Goal: Information Seeking & Learning: Learn about a topic

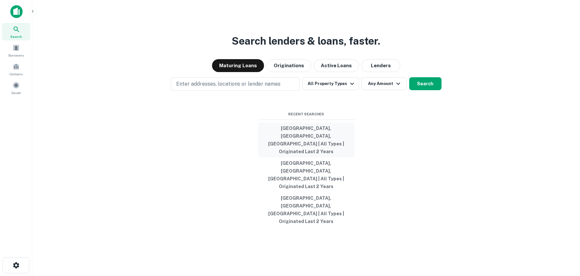
click at [300, 150] on button "[GEOGRAPHIC_DATA], [GEOGRAPHIC_DATA], [GEOGRAPHIC_DATA] | All Types | Originate…" at bounding box center [306, 139] width 97 height 35
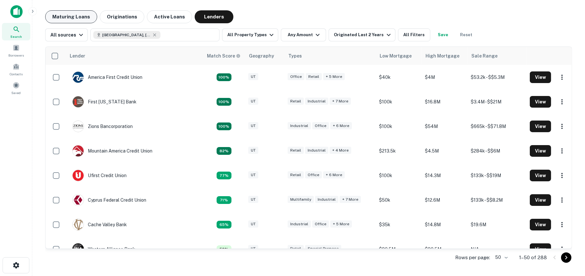
click at [79, 15] on button "Maturing Loans" at bounding box center [71, 16] width 52 height 13
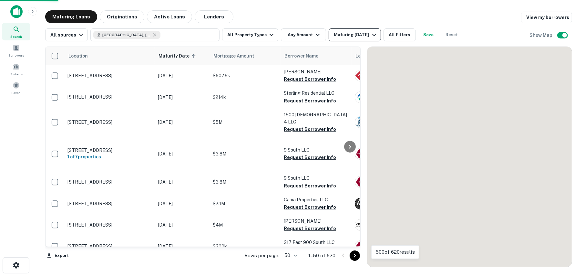
click at [348, 34] on div "Maturing In 1 Year" at bounding box center [356, 35] width 44 height 8
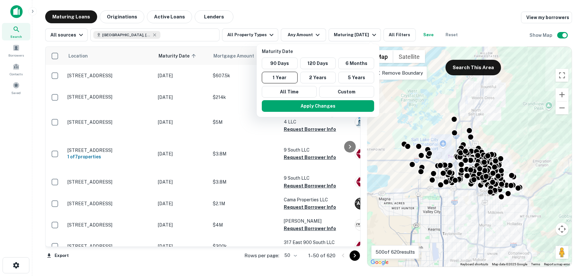
click at [245, 33] on div at bounding box center [292, 138] width 585 height 276
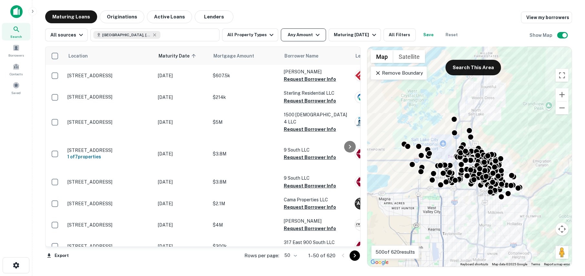
click at [314, 35] on icon "button" at bounding box center [318, 35] width 8 height 8
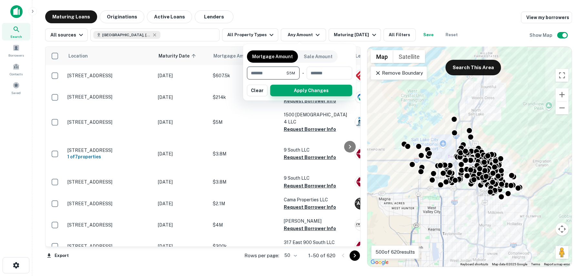
type input "*******"
click at [304, 92] on button "Apply Changes" at bounding box center [311, 91] width 82 height 12
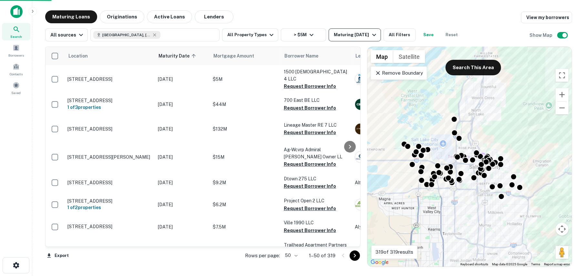
click at [349, 36] on div "Maturing In 1 Year" at bounding box center [356, 35] width 44 height 8
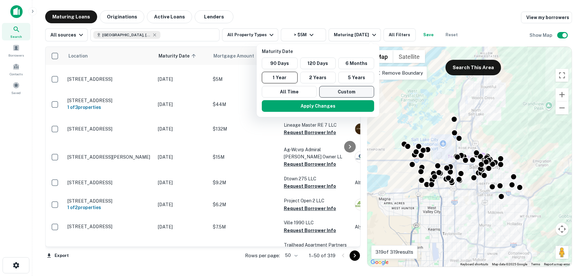
click at [332, 95] on button "Custom" at bounding box center [346, 92] width 55 height 12
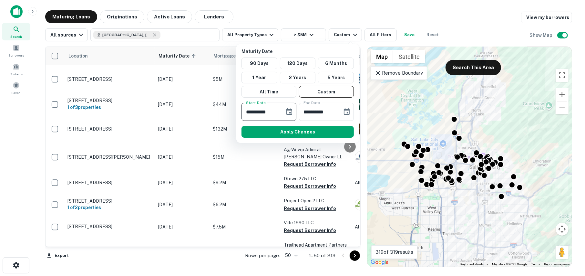
click at [278, 113] on input "**********" at bounding box center [260, 112] width 39 height 18
drag, startPoint x: 283, startPoint y: 111, endPoint x: 235, endPoint y: 111, distance: 48.4
click at [235, 111] on div "**********" at bounding box center [292, 138] width 585 height 276
drag, startPoint x: 281, startPoint y: 111, endPoint x: 246, endPoint y: 112, distance: 35.5
click at [246, 112] on div "**********" at bounding box center [268, 112] width 55 height 18
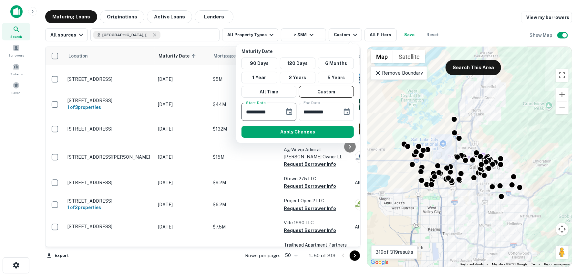
type input "**********"
click at [289, 133] on button "Apply Changes" at bounding box center [297, 132] width 112 height 12
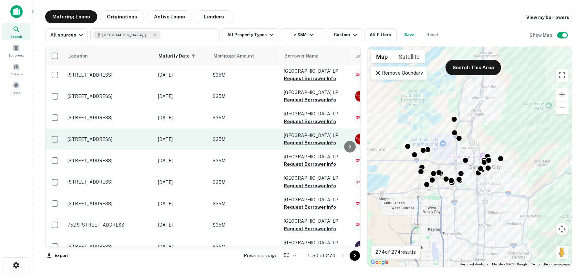
scroll to position [924, 0]
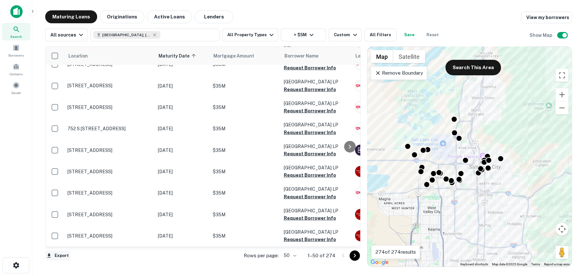
click at [61, 254] on button "Export" at bounding box center [57, 255] width 25 height 10
click at [65, 258] on li "Export as Excel (.xlsx)" at bounding box center [81, 262] width 73 height 12
click at [296, 255] on body "Search Borrowers Contacts Saved Maturing Loans Originations Active Loans Lender…" at bounding box center [292, 138] width 585 height 276
click at [204, 261] on div at bounding box center [292, 138] width 585 height 276
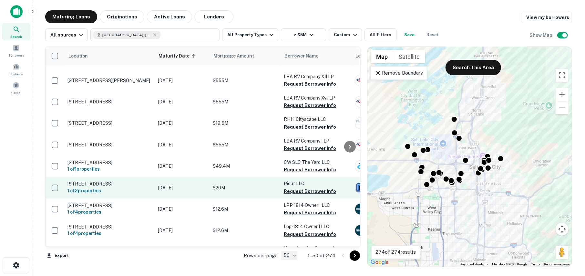
scroll to position [0, 0]
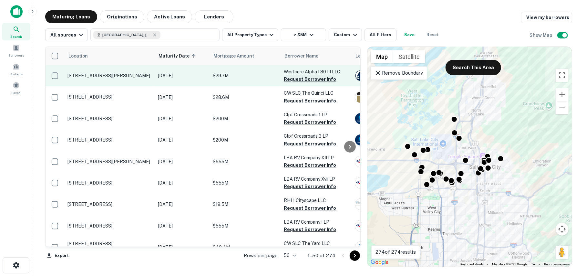
click at [310, 77] on button "Request Borrower Info" at bounding box center [310, 79] width 52 height 8
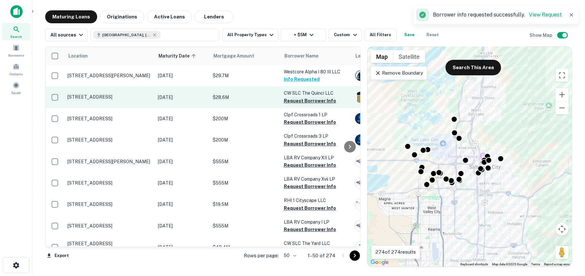
click at [299, 99] on button "Request Borrower Info" at bounding box center [310, 101] width 52 height 8
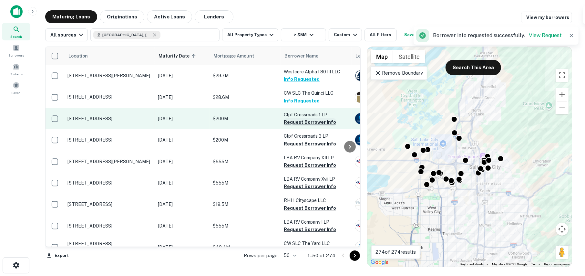
click at [294, 121] on button "Request Borrower Info" at bounding box center [310, 122] width 52 height 8
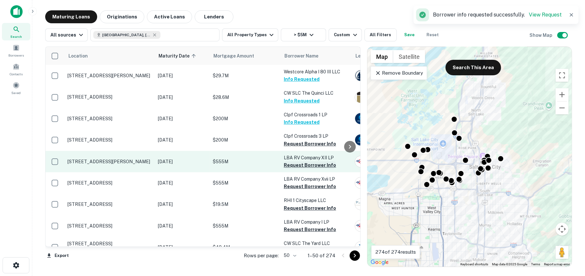
click at [293, 167] on button "Request Borrower Info" at bounding box center [310, 165] width 52 height 8
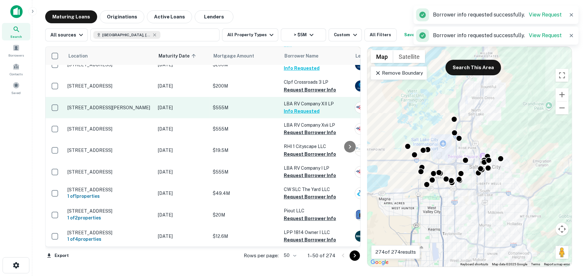
scroll to position [65, 0]
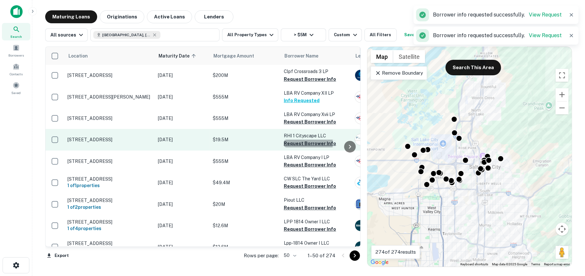
click at [292, 143] on button "Request Borrower Info" at bounding box center [310, 143] width 52 height 8
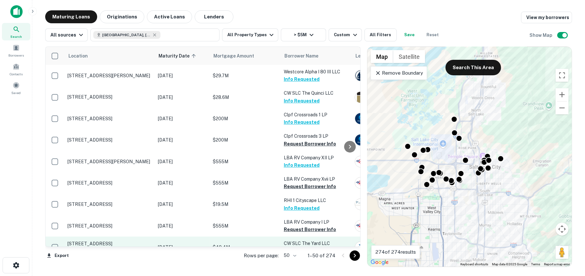
scroll to position [97, 0]
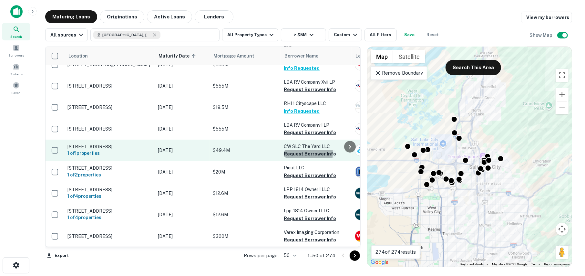
click at [296, 155] on button "Request Borrower Info" at bounding box center [310, 154] width 52 height 8
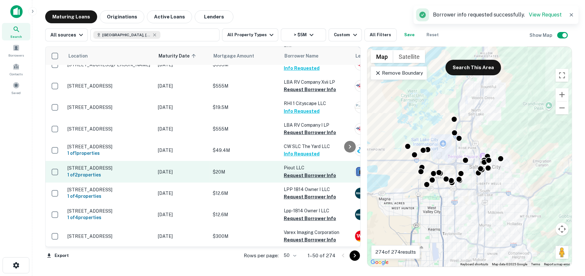
click at [292, 179] on button "Request Borrower Info" at bounding box center [310, 175] width 52 height 8
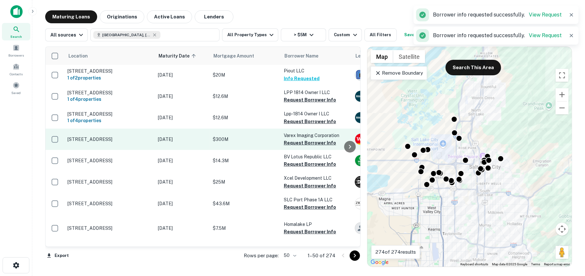
scroll to position [226, 0]
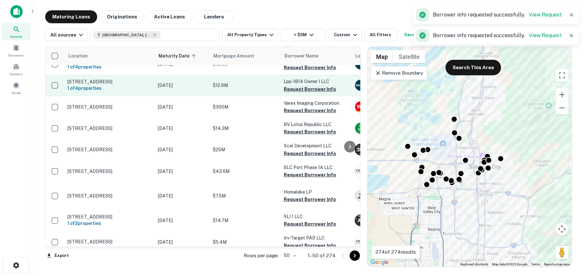
click at [292, 93] on button "Request Borrower Info" at bounding box center [310, 89] width 52 height 8
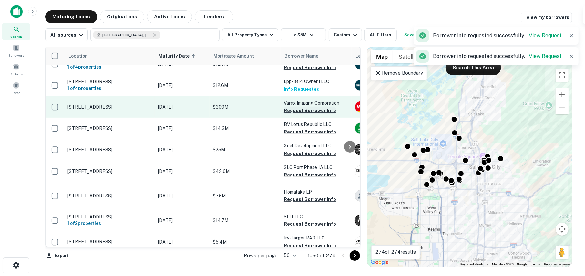
click at [295, 114] on button "Request Borrower Info" at bounding box center [310, 111] width 52 height 8
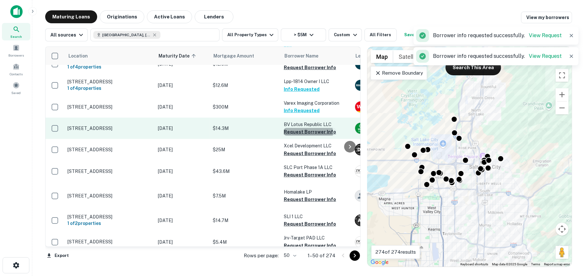
click at [294, 136] on button "Request Borrower Info" at bounding box center [310, 132] width 52 height 8
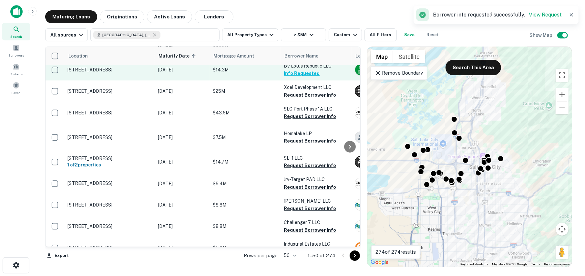
scroll to position [291, 0]
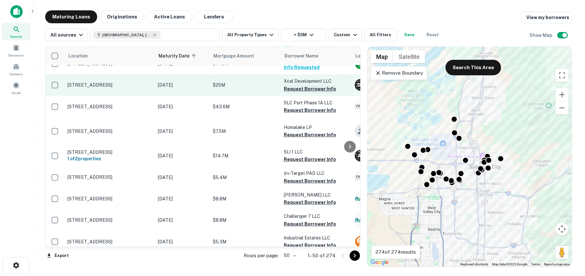
click at [295, 93] on button "Request Borrower Info" at bounding box center [310, 89] width 52 height 8
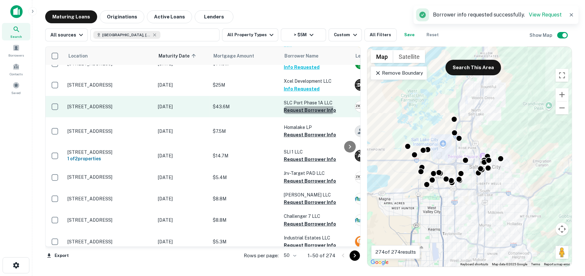
click at [296, 114] on button "Request Borrower Info" at bounding box center [310, 110] width 52 height 8
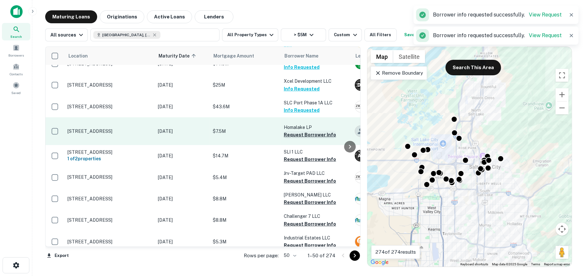
click at [292, 138] on button "Request Borrower Info" at bounding box center [310, 135] width 52 height 8
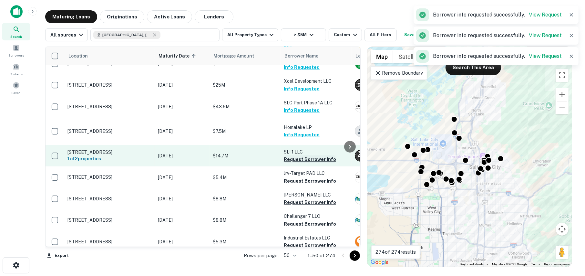
click at [290, 163] on button "Request Borrower Info" at bounding box center [310, 159] width 52 height 8
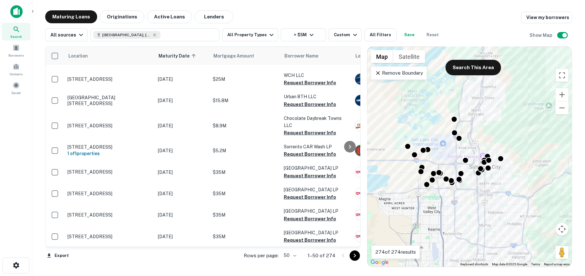
scroll to position [484, 0]
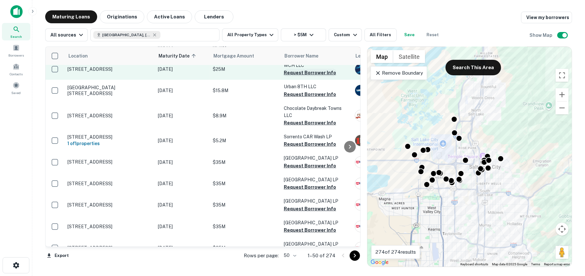
click at [290, 77] on button "Request Borrower Info" at bounding box center [310, 73] width 52 height 8
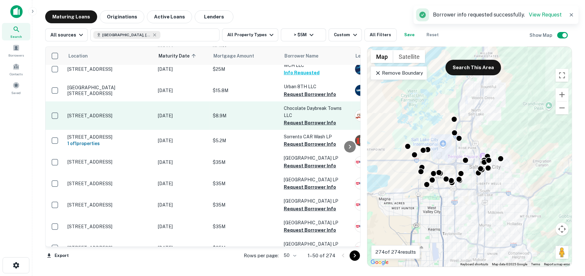
click at [297, 98] on button "Request Borrower Info" at bounding box center [310, 94] width 52 height 8
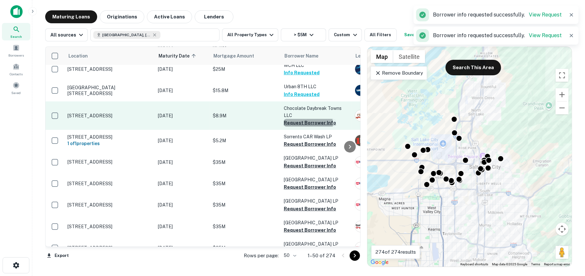
click at [295, 127] on button "Request Borrower Info" at bounding box center [310, 123] width 52 height 8
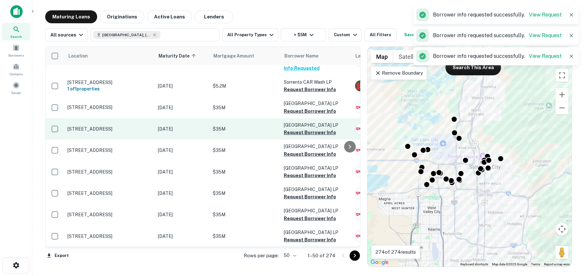
scroll to position [549, 0]
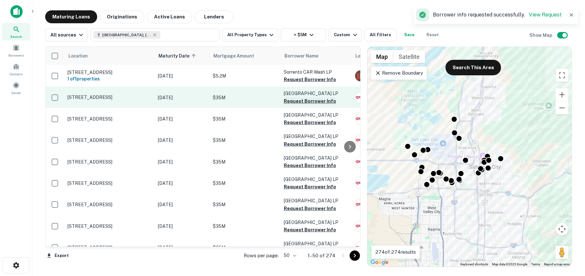
click at [297, 105] on button "Request Borrower Info" at bounding box center [310, 101] width 52 height 8
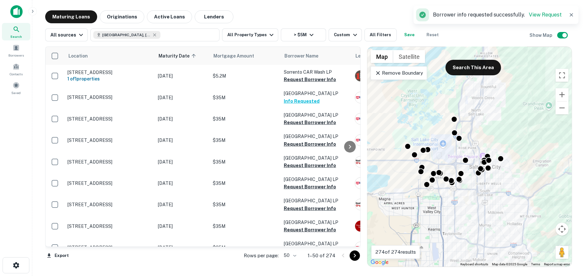
click at [353, 257] on icon "Go to next page" at bounding box center [355, 255] width 8 height 8
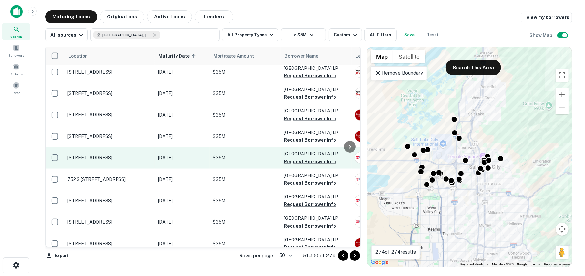
scroll to position [895, 0]
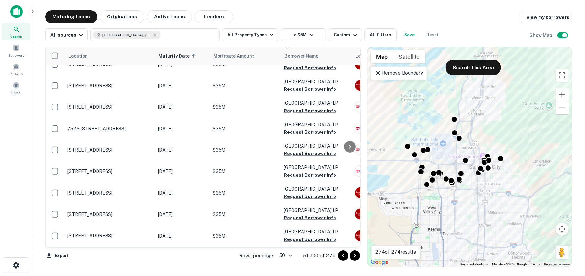
click at [352, 256] on icon "Go to next page" at bounding box center [355, 255] width 8 height 8
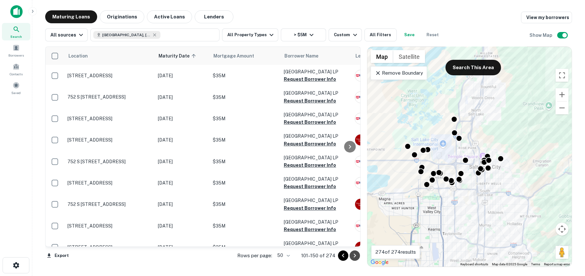
click at [353, 254] on icon "Go to next page" at bounding box center [355, 255] width 8 height 8
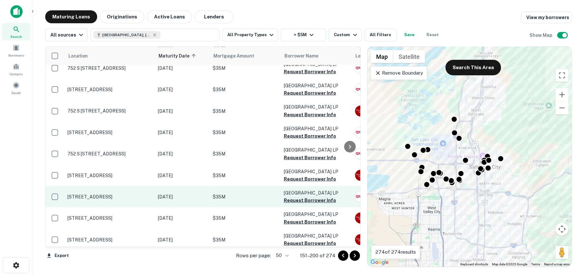
scroll to position [896, 0]
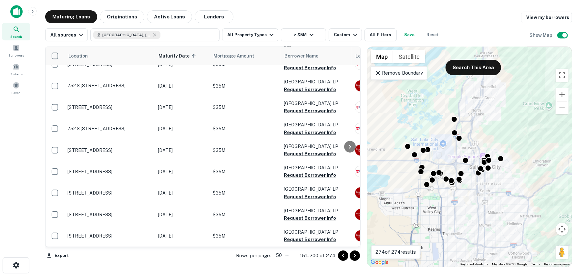
click at [353, 254] on icon "Go to next page" at bounding box center [355, 255] width 8 height 8
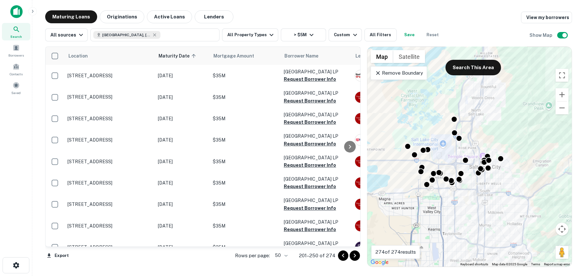
click at [355, 258] on icon "Go to next page" at bounding box center [355, 255] width 8 height 8
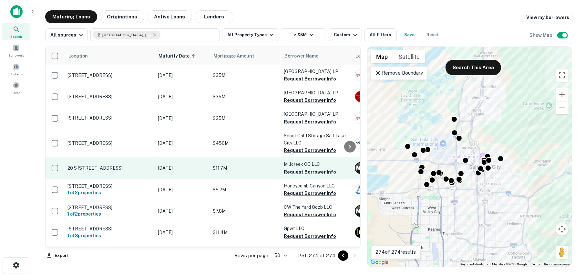
scroll to position [352, 0]
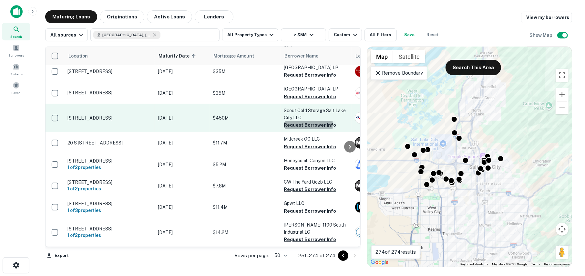
click at [306, 121] on button "Request Borrower Info" at bounding box center [310, 125] width 52 height 8
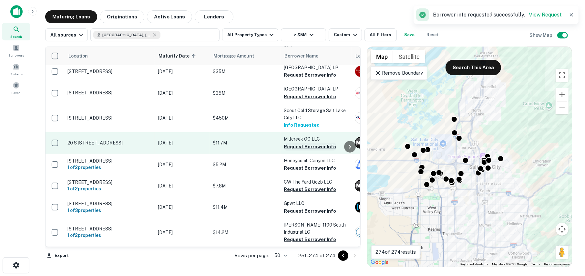
click at [295, 143] on button "Request Borrower Info" at bounding box center [310, 147] width 52 height 8
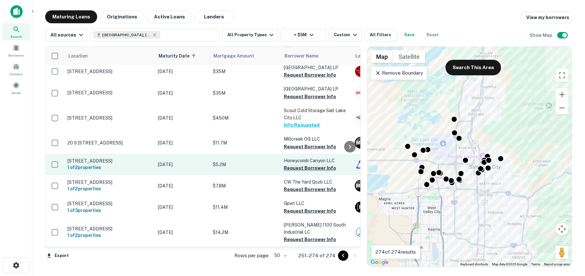
click at [291, 164] on button "Request Borrower Info" at bounding box center [310, 168] width 52 height 8
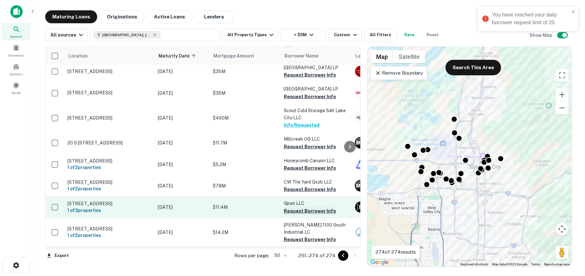
click at [293, 207] on button "Request Borrower Info" at bounding box center [310, 211] width 52 height 8
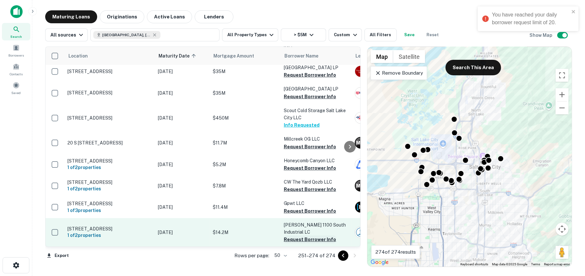
click at [293, 235] on button "Request Borrower Info" at bounding box center [310, 239] width 52 height 8
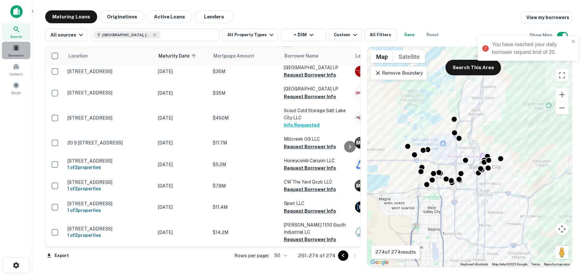
click at [16, 47] on span at bounding box center [16, 47] width 7 height 7
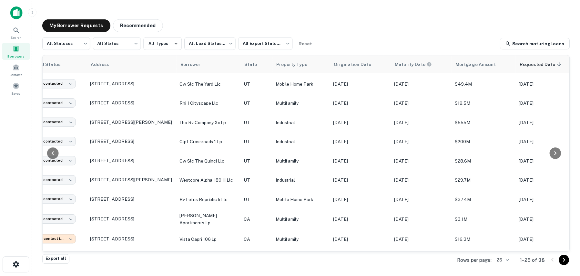
scroll to position [258, 0]
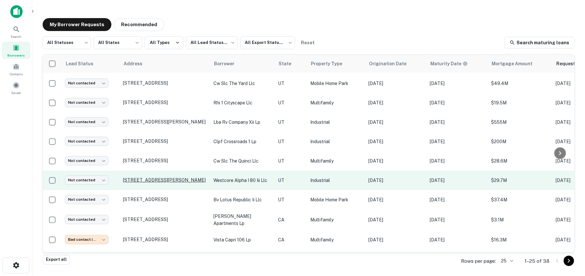
click at [138, 177] on p "[STREET_ADDRESS][PERSON_NAME]" at bounding box center [165, 180] width 84 height 6
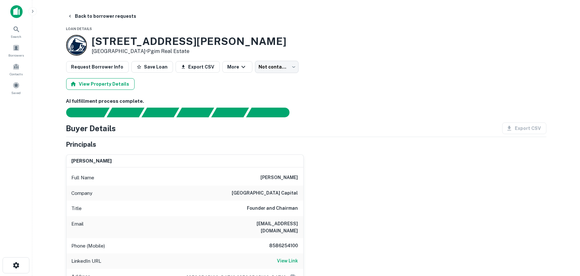
click at [94, 85] on button "View Property Details" at bounding box center [100, 84] width 68 height 12
click at [525, 128] on button "Export CSV" at bounding box center [524, 128] width 44 height 12
click at [73, 16] on button "Back to borrower requests" at bounding box center [102, 16] width 74 height 12
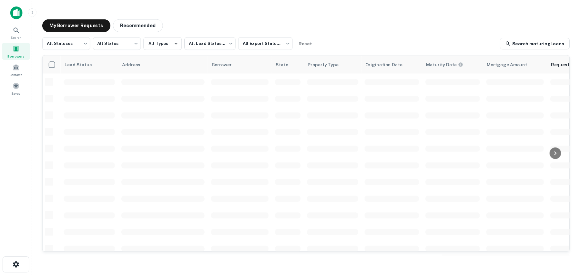
scroll to position [245, 0]
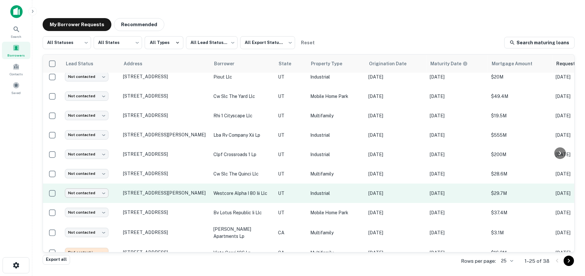
click at [97, 189] on body "Search Borrowers Contacts Saved My Borrower Requests Recommended All Statuses *…" at bounding box center [292, 138] width 585 height 276
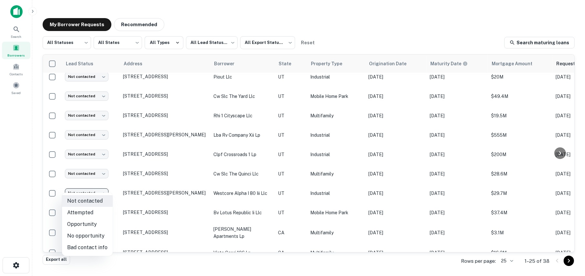
click at [82, 245] on li "Bad contact info" at bounding box center [87, 247] width 51 height 12
type input "**********"
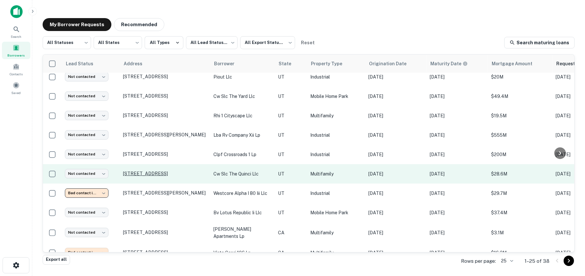
click at [146, 170] on p "[STREET_ADDRESS]" at bounding box center [165, 173] width 84 height 6
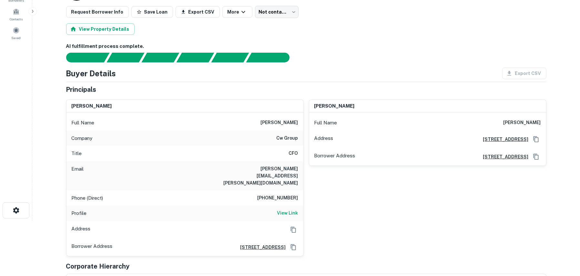
scroll to position [65, 0]
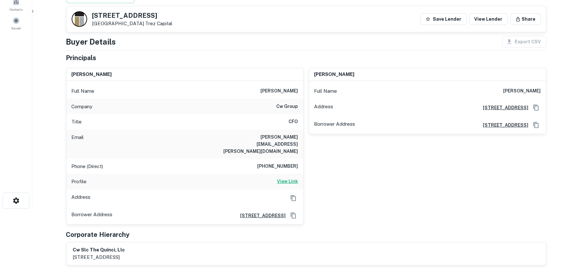
click at [284, 178] on h6 "View Link" at bounding box center [287, 181] width 21 height 7
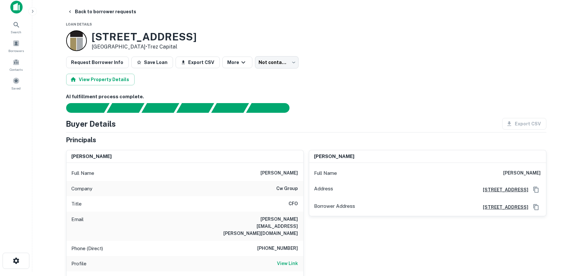
scroll to position [0, 0]
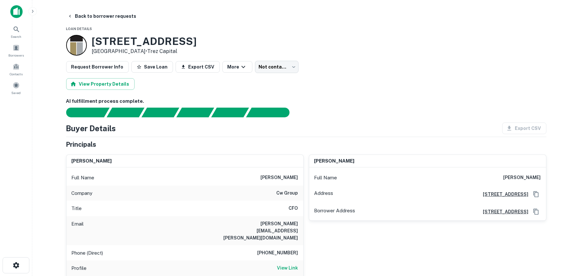
click at [528, 130] on div "Export CSV" at bounding box center [521, 128] width 49 height 12
click at [101, 82] on button "View Property Details" at bounding box center [100, 84] width 68 height 12
click at [192, 66] on button "Export CSV" at bounding box center [198, 67] width 44 height 12
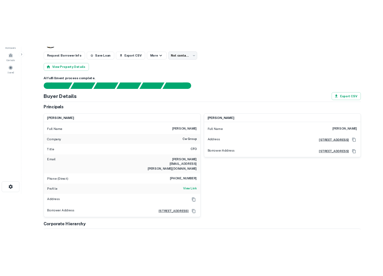
scroll to position [65, 0]
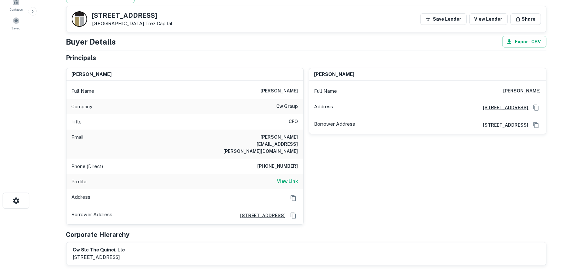
click at [404, 160] on div "colin h. wright Full Name colin h. wright Address 610 N 800 W, Centerville, UT …" at bounding box center [425, 144] width 243 height 162
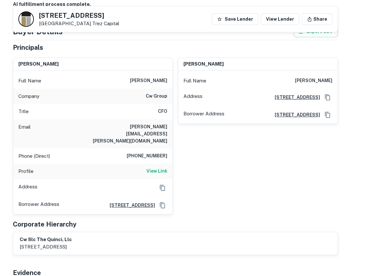
scroll to position [194, 0]
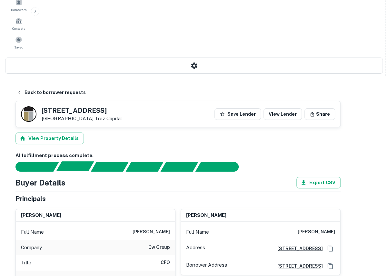
scroll to position [0, 0]
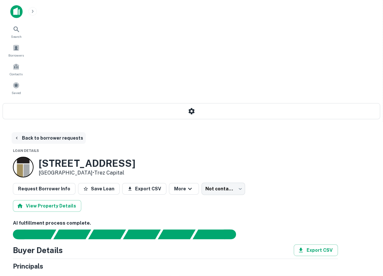
click at [19, 135] on icon "button" at bounding box center [16, 137] width 5 height 5
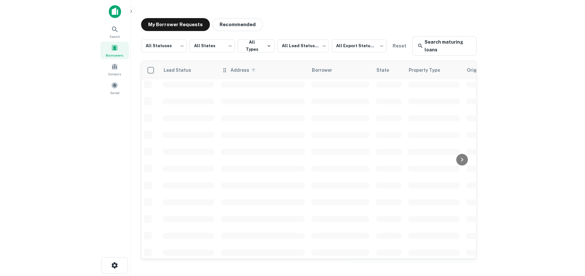
scroll to position [245, 0]
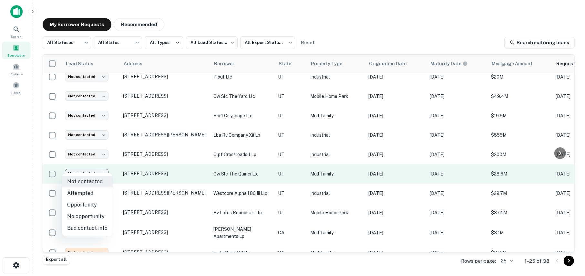
click at [91, 169] on body "Search Borrowers Contacts Saved My Borrower Requests Recommended All Statuses *…" at bounding box center [292, 138] width 585 height 276
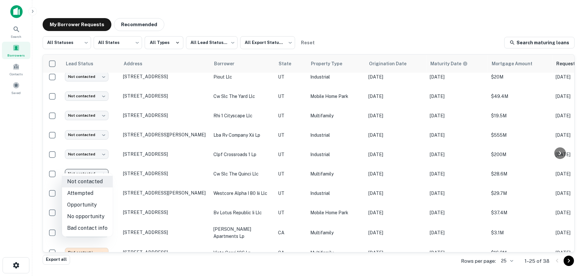
click at [87, 190] on li "Attempted" at bounding box center [87, 193] width 51 height 12
type input "*********"
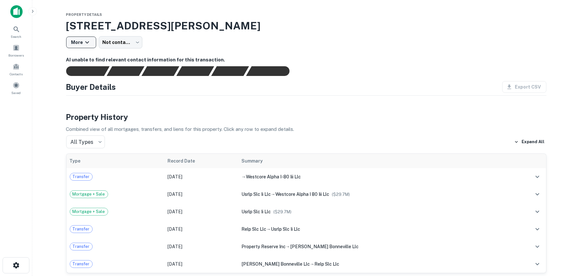
click at [83, 42] on icon "button" at bounding box center [87, 42] width 8 height 8
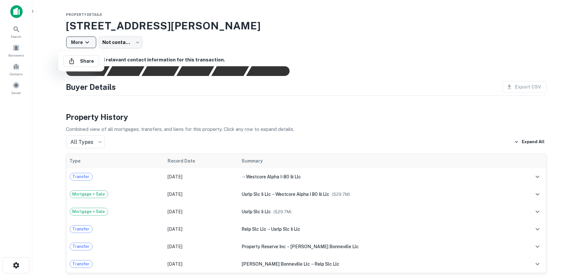
click at [82, 42] on div at bounding box center [292, 138] width 585 height 276
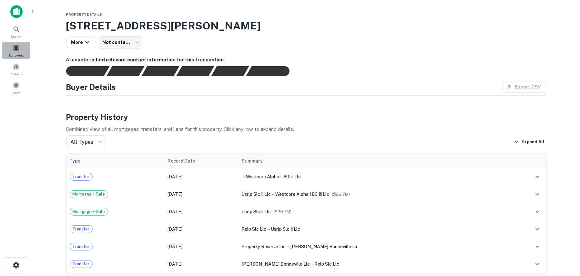
click at [17, 48] on span at bounding box center [16, 47] width 7 height 7
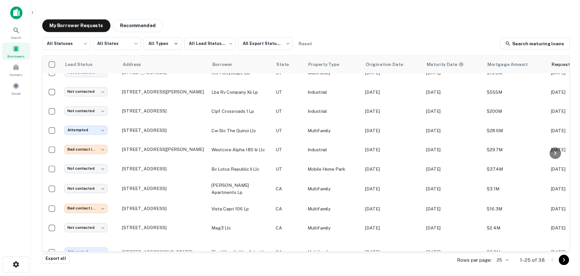
scroll to position [291, 0]
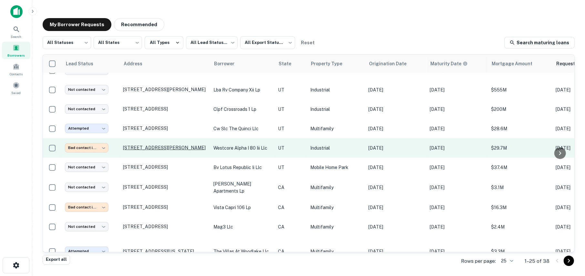
click at [145, 145] on p "[STREET_ADDRESS][PERSON_NAME]" at bounding box center [165, 148] width 84 height 6
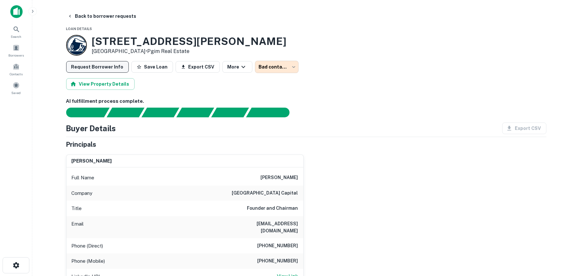
click at [102, 67] on button "Request Borrower Info" at bounding box center [97, 67] width 63 height 12
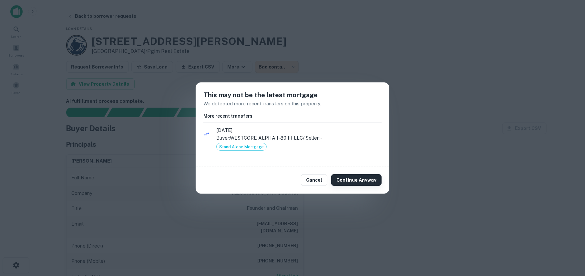
click at [357, 179] on button "Continue Anyway" at bounding box center [356, 180] width 50 height 12
